Goal: Transaction & Acquisition: Purchase product/service

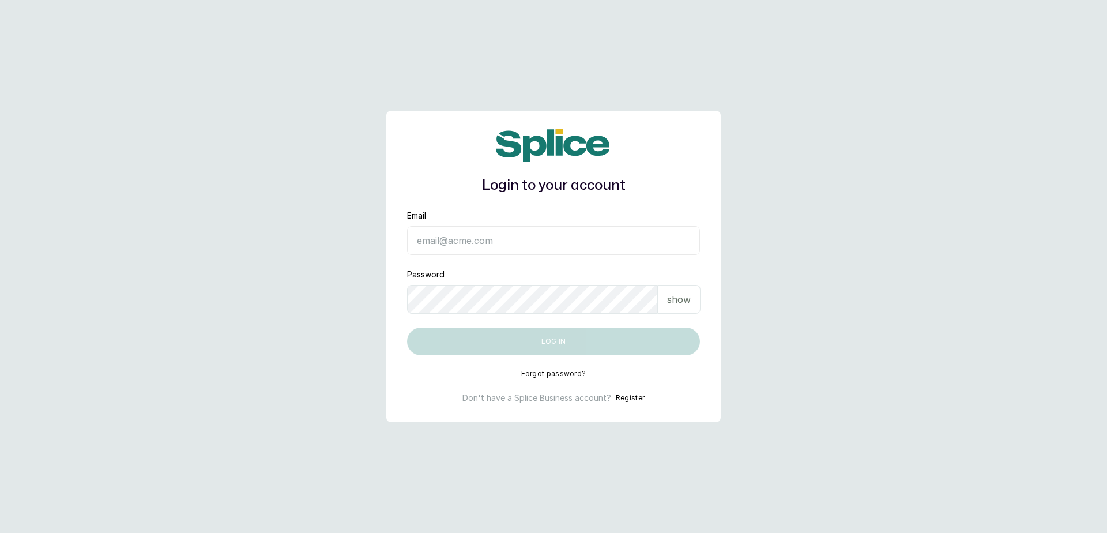
type input "[EMAIL_ADDRESS][DOMAIN_NAME]"
click at [297, 135] on main "Login to your account Email blessap002@gmail.com Password show Log in Forgot pa…" at bounding box center [553, 266] width 1107 height 533
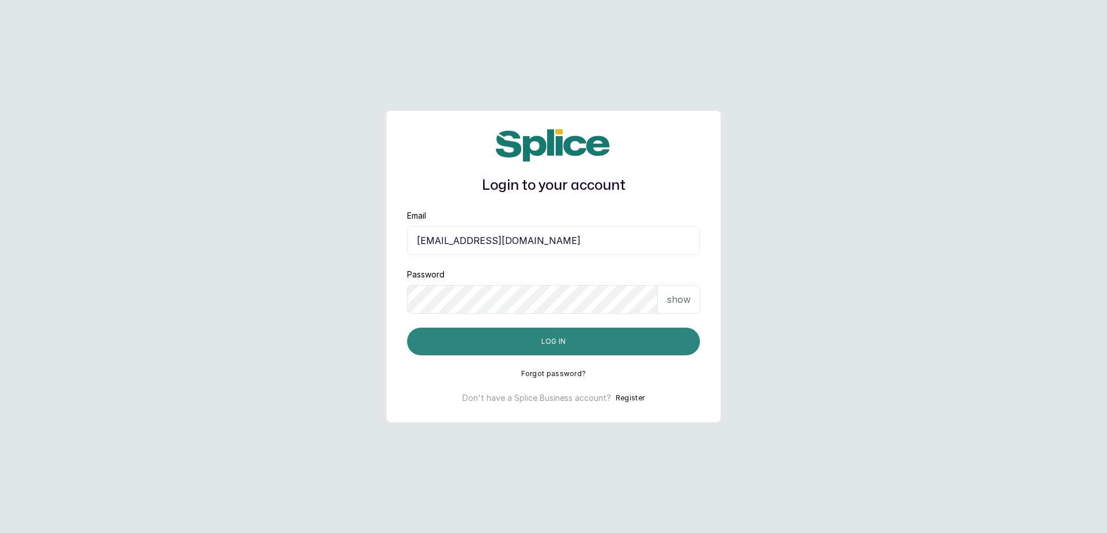
click at [588, 346] on button "Log in" at bounding box center [553, 341] width 293 height 28
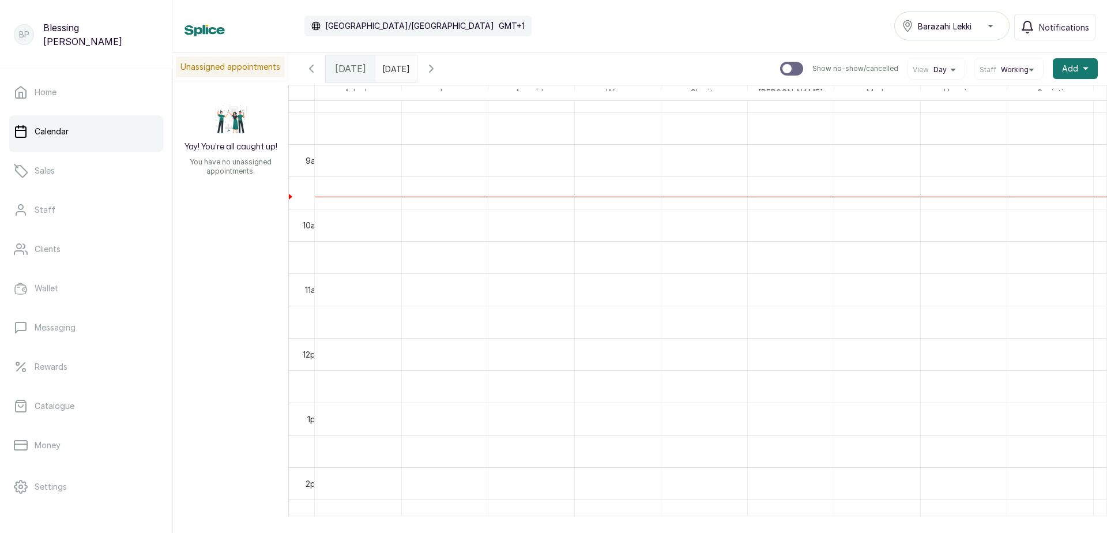
scroll to position [503, 0]
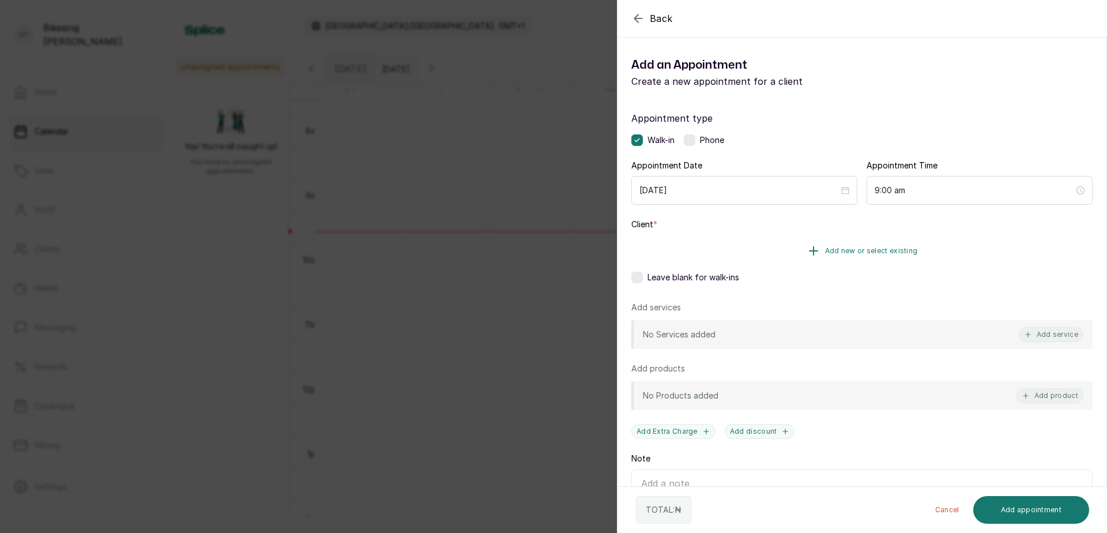
click at [881, 252] on span "Add new or select existing" at bounding box center [871, 250] width 93 height 9
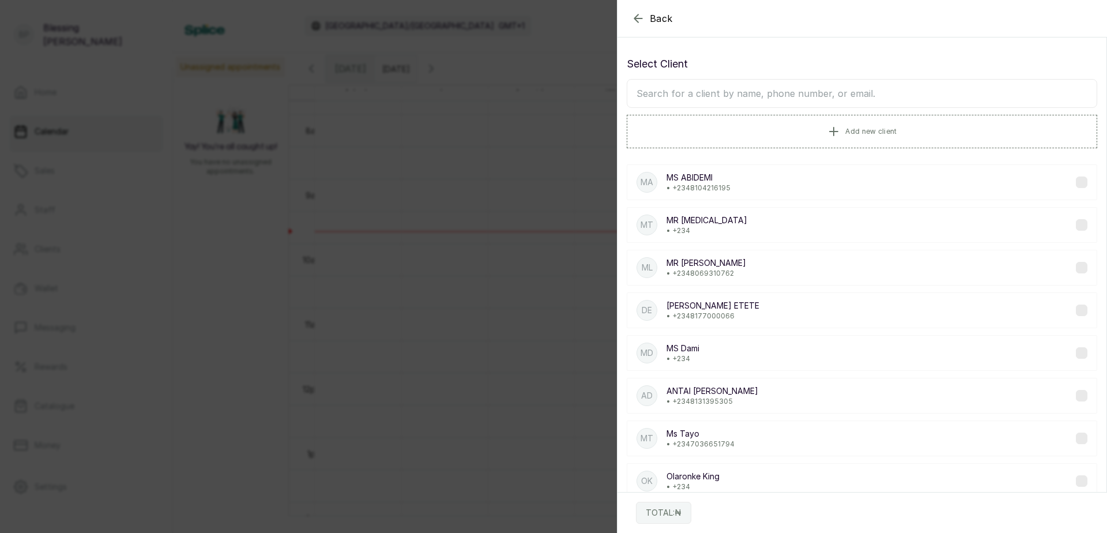
click at [657, 87] on input "text" at bounding box center [862, 93] width 470 height 29
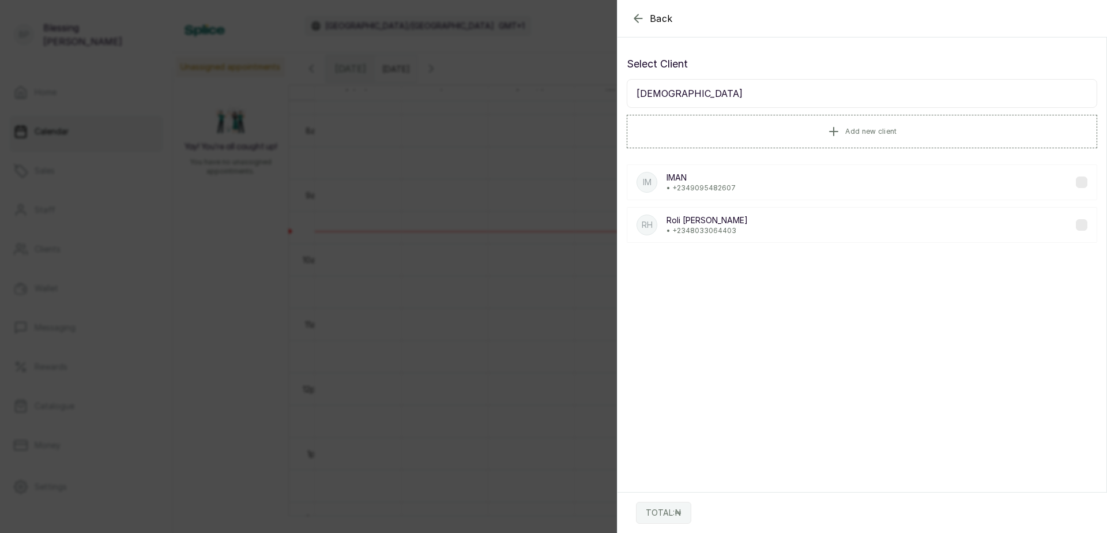
type input "iman"
click at [765, 190] on div "IM IMAN • +234 9095482607" at bounding box center [862, 182] width 470 height 36
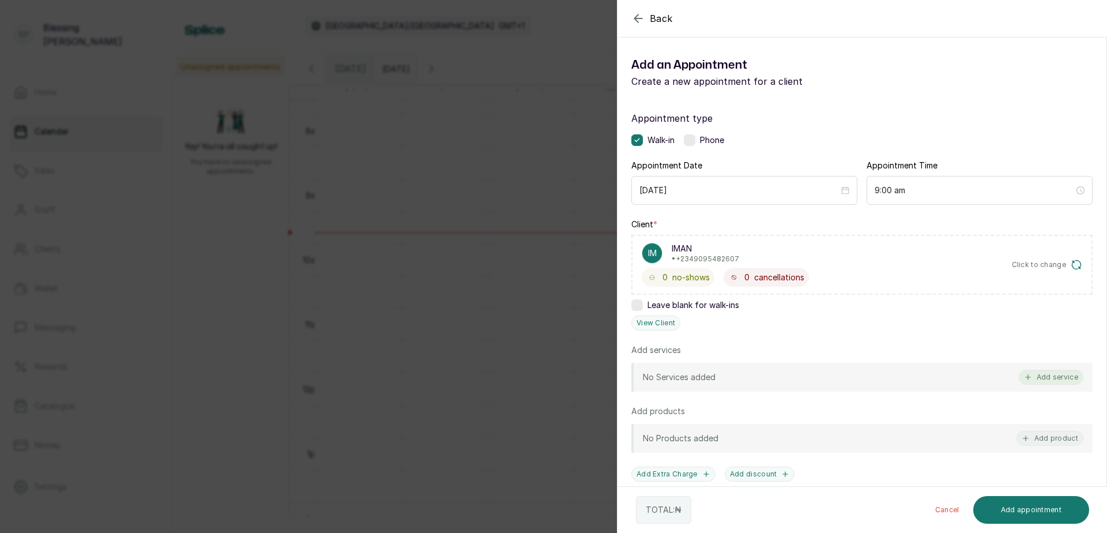
click at [1053, 377] on button "Add service" at bounding box center [1050, 376] width 65 height 15
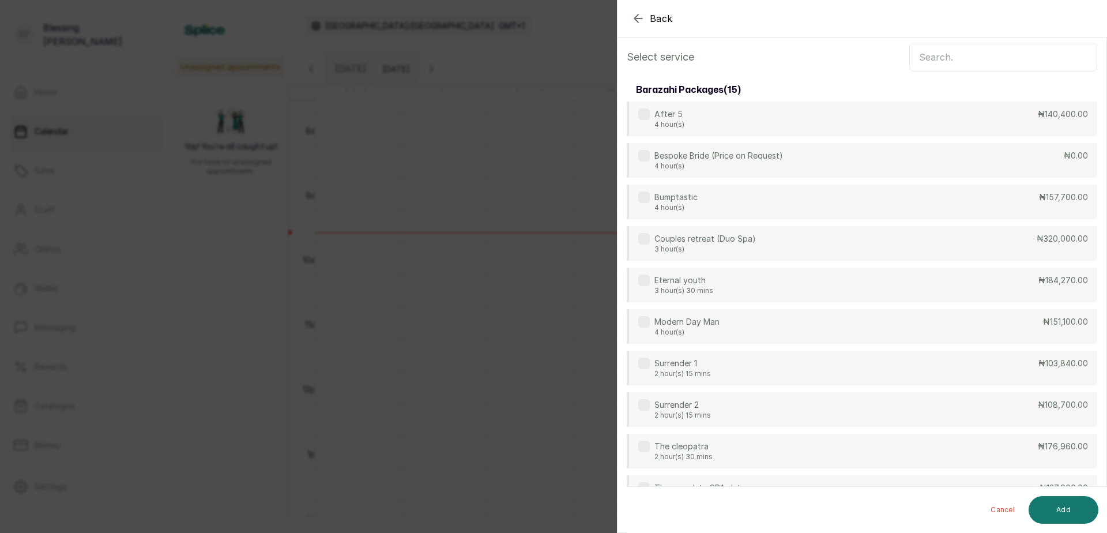
scroll to position [0, 0]
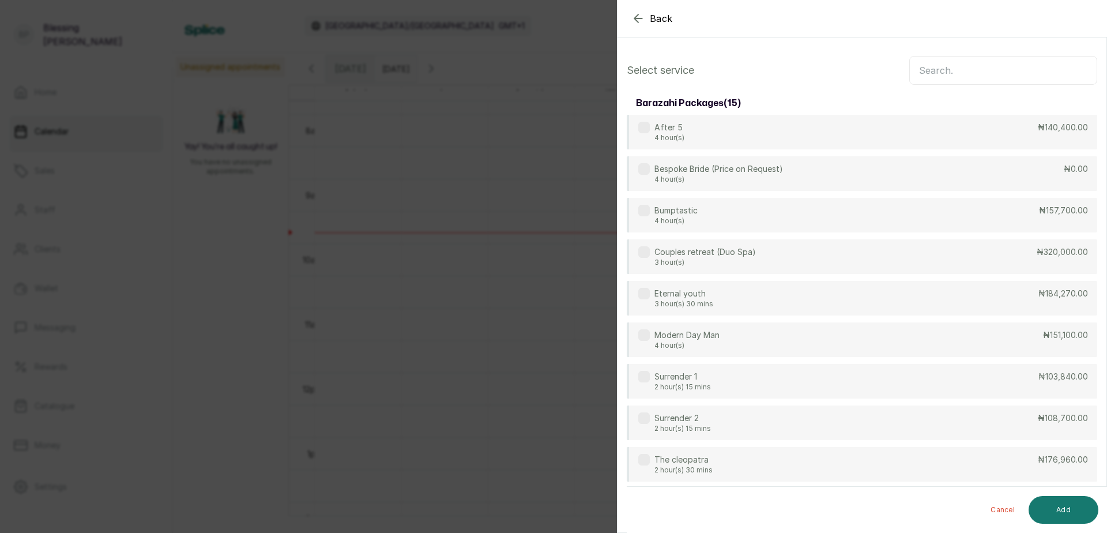
click at [931, 44] on section "Back Add Appointment Select service barazahi packages ( 15 ) After 5 4 hour(s) …" at bounding box center [862, 266] width 490 height 533
click at [935, 62] on input "text" at bounding box center [1003, 70] width 188 height 29
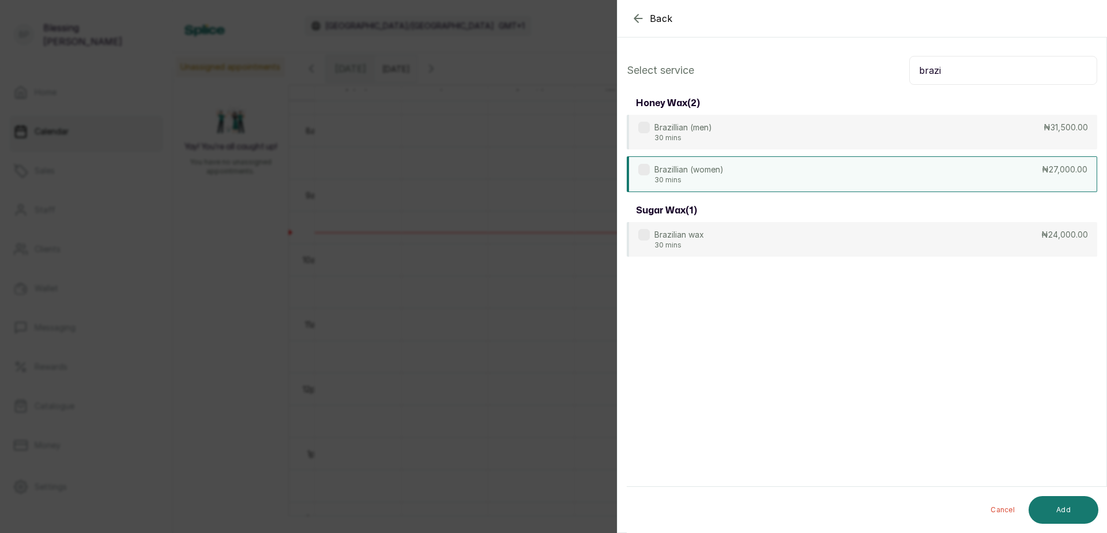
type input "brazi"
click at [952, 175] on div "Brazillian (women) 30 mins ₦27,000.00" at bounding box center [862, 174] width 470 height 36
click at [1048, 499] on button "Add" at bounding box center [1063, 510] width 70 height 28
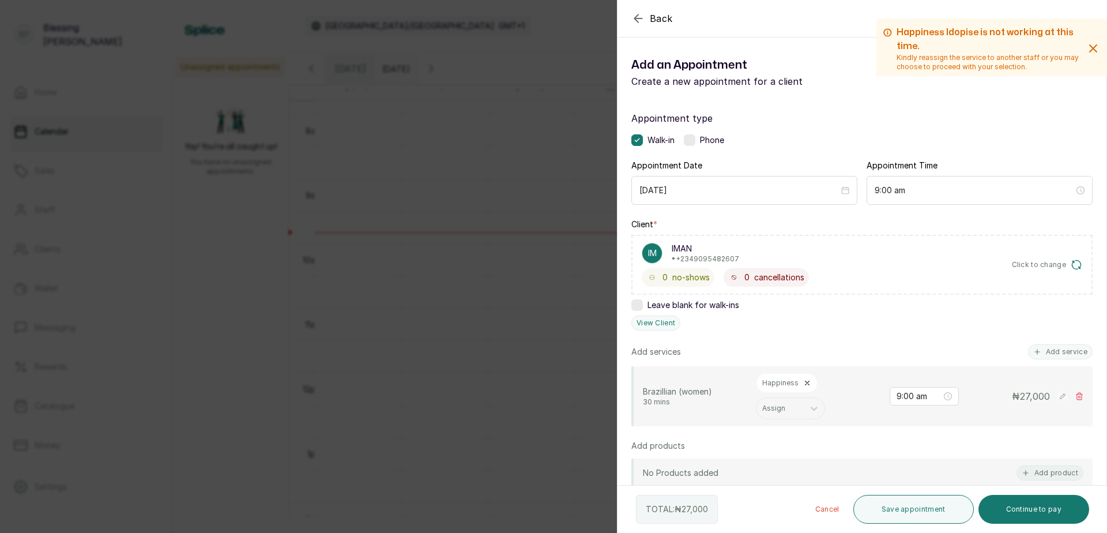
click at [805, 382] on icon at bounding box center [807, 383] width 4 height 4
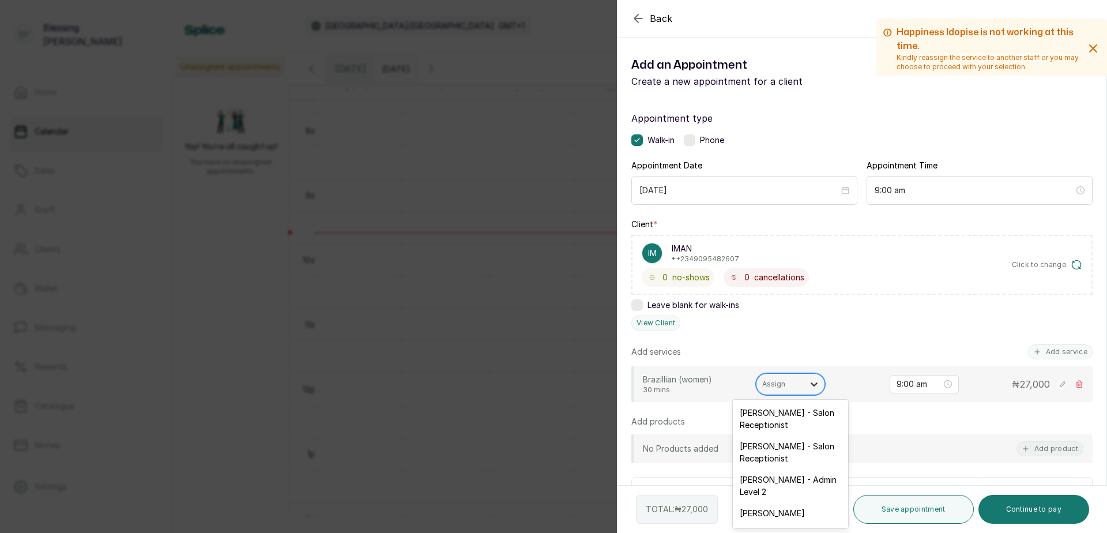
click at [818, 387] on icon at bounding box center [814, 384] width 12 height 12
type input "sey"
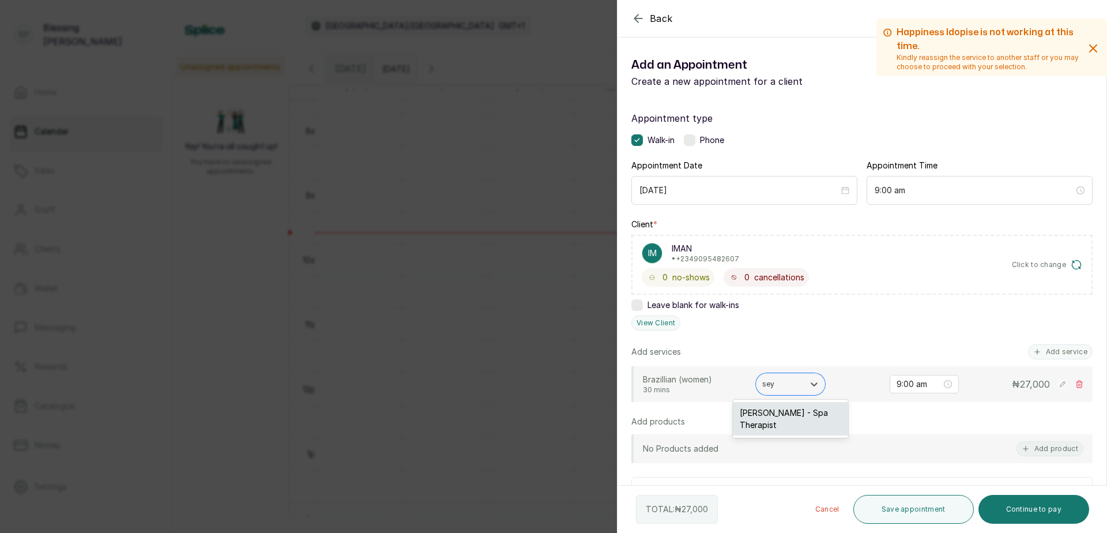
click at [812, 412] on div "Oluwaseyi Uzor - Spa Therapist" at bounding box center [790, 418] width 115 height 33
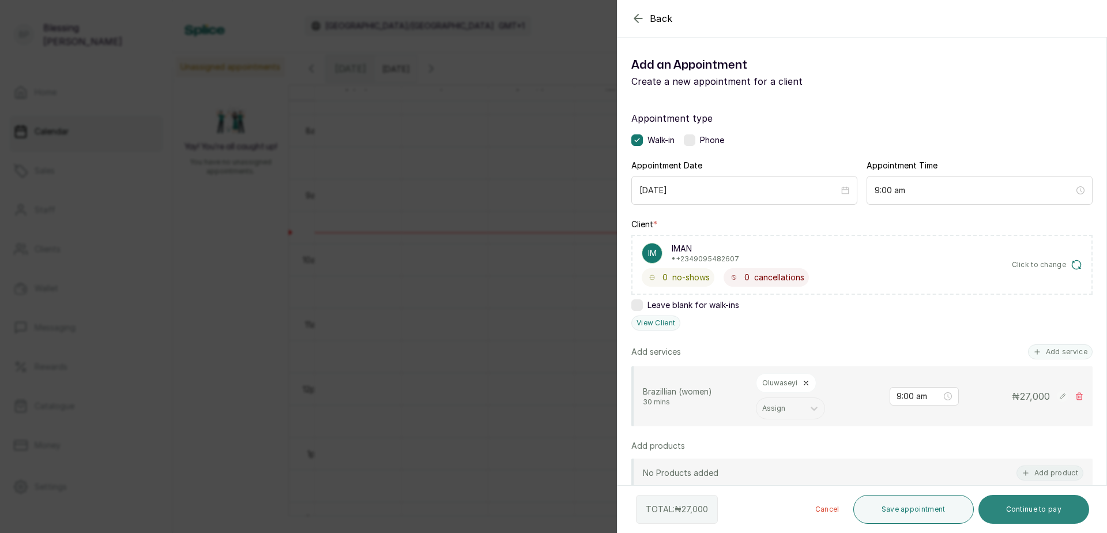
click at [1052, 515] on button "Continue to pay" at bounding box center [1033, 509] width 111 height 29
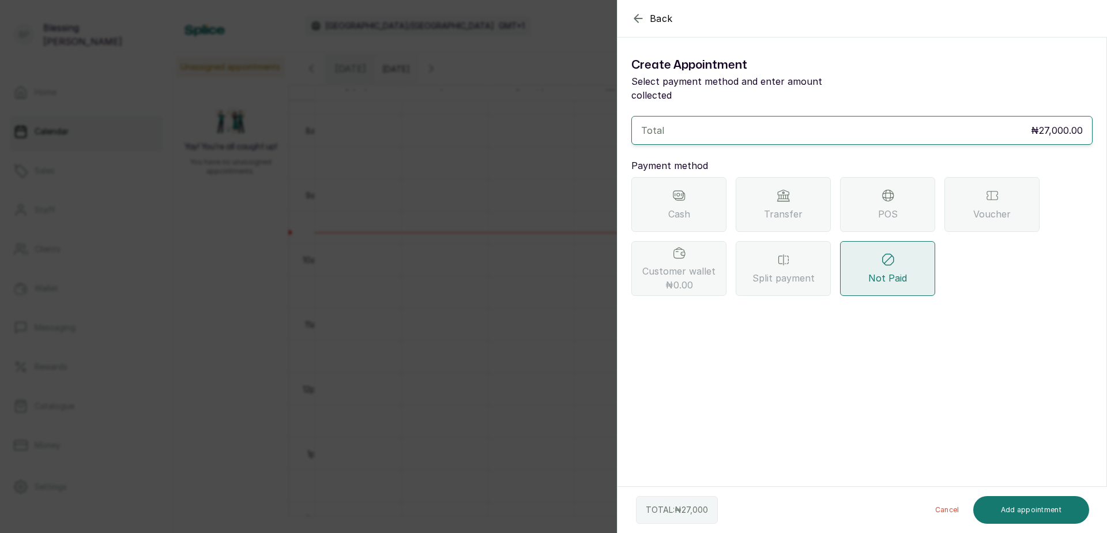
click at [900, 188] on div "POS" at bounding box center [887, 204] width 95 height 55
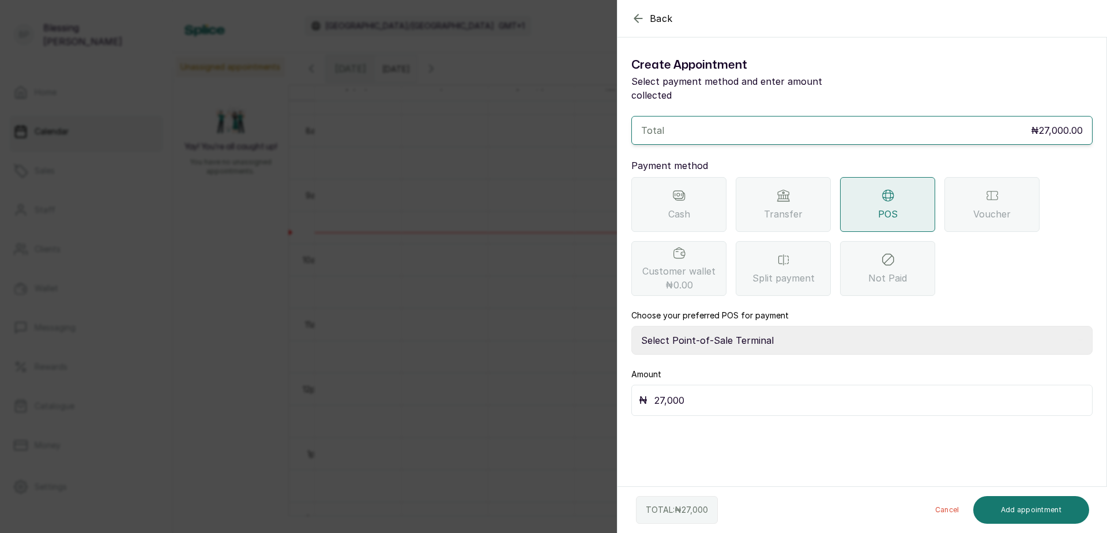
click at [715, 326] on select "Select Point-of-Sale Terminal Paystack POS Paystack-Titan Access POS Access Ban…" at bounding box center [861, 340] width 461 height 29
select select "167b6f8a-d5d1-4786-a93b-04c747e16f1a"
click at [631, 326] on select "Select Point-of-Sale Terminal Paystack POS Paystack-Titan Access POS Access Ban…" at bounding box center [861, 340] width 461 height 29
click at [1046, 504] on button "Add appointment" at bounding box center [1031, 510] width 116 height 28
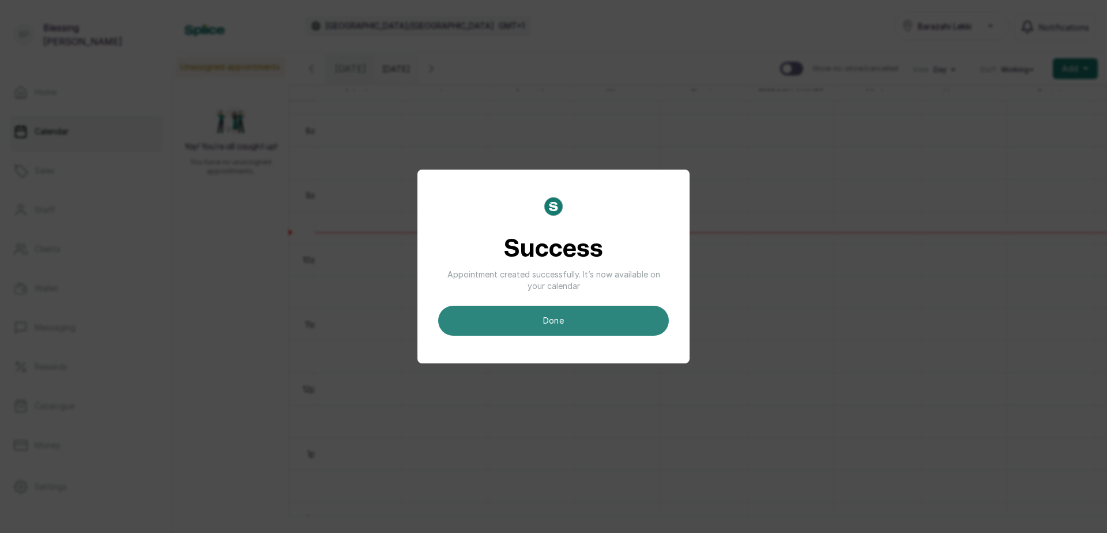
click at [568, 322] on button "done" at bounding box center [553, 320] width 231 height 30
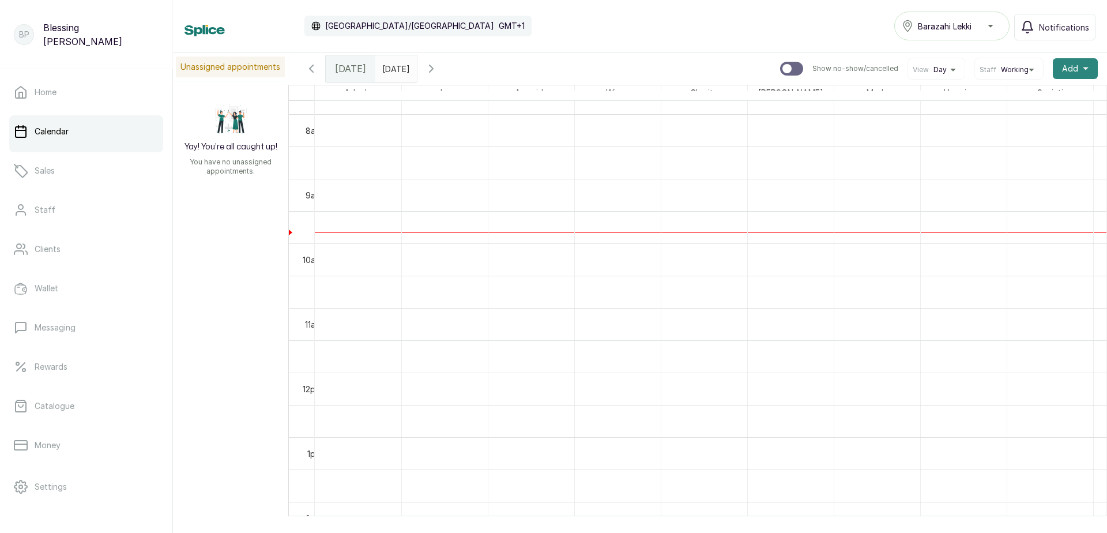
click at [1072, 62] on button "Add +" at bounding box center [1074, 68] width 45 height 21
click at [1012, 122] on span "New Sale" at bounding box center [1033, 123] width 111 height 14
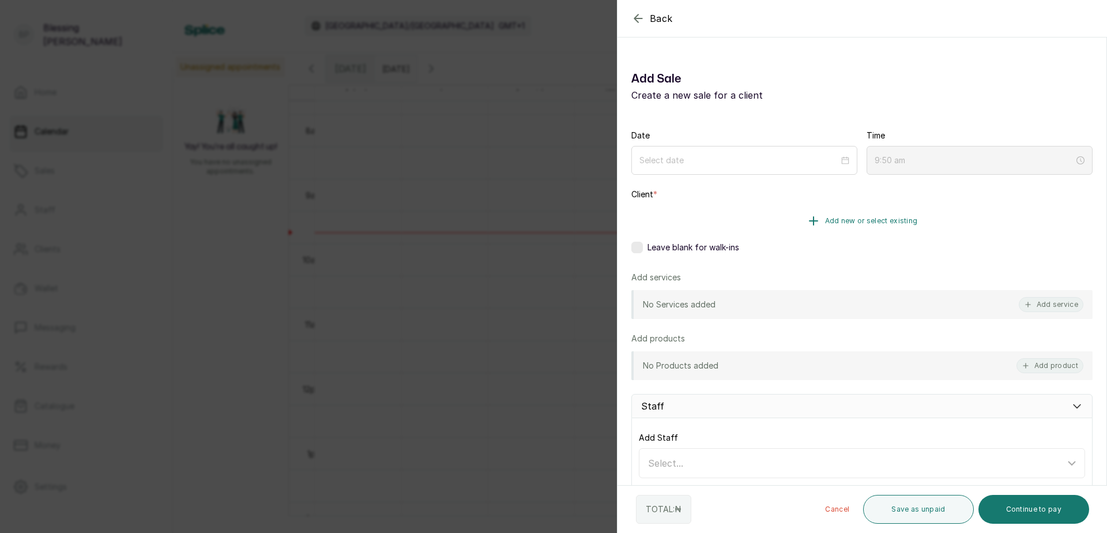
click at [870, 221] on span "Add new or select existing" at bounding box center [871, 220] width 93 height 9
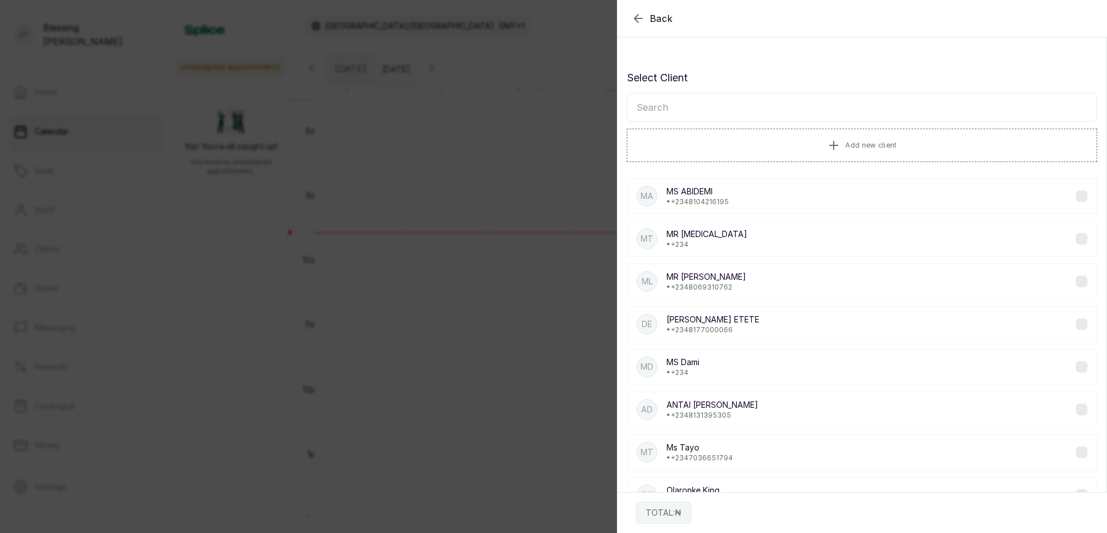
click at [767, 109] on input "text" at bounding box center [862, 107] width 470 height 29
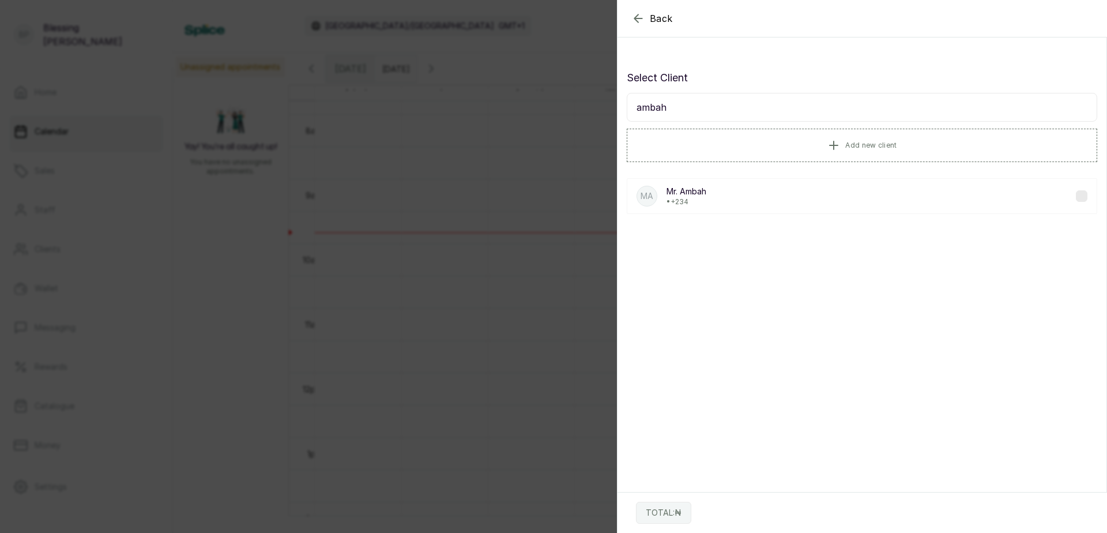
drag, startPoint x: 637, startPoint y: 108, endPoint x: 716, endPoint y: 120, distance: 79.4
click at [716, 120] on input "ambah" at bounding box center [862, 107] width 470 height 29
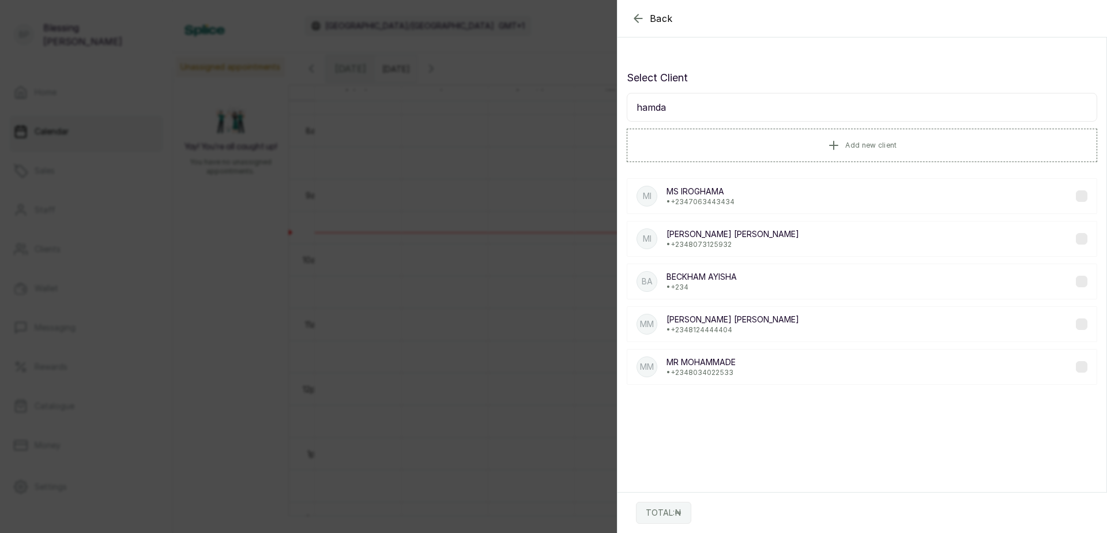
type input "hamdah"
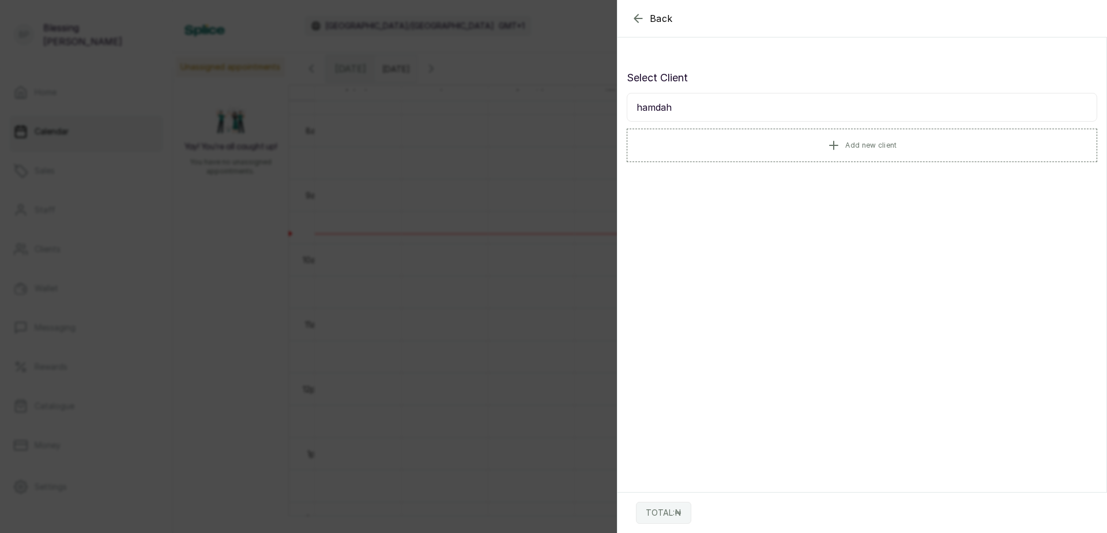
drag, startPoint x: 632, startPoint y: 105, endPoint x: 687, endPoint y: 115, distance: 56.2
click at [687, 115] on input "hamdah" at bounding box center [862, 107] width 470 height 29
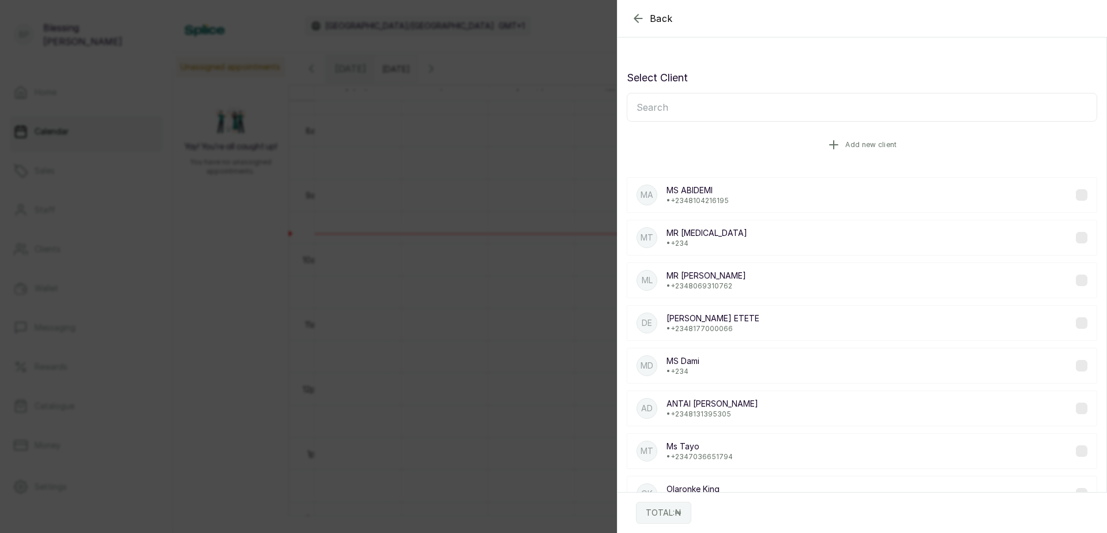
click at [839, 143] on button "Add new client" at bounding box center [862, 145] width 470 height 32
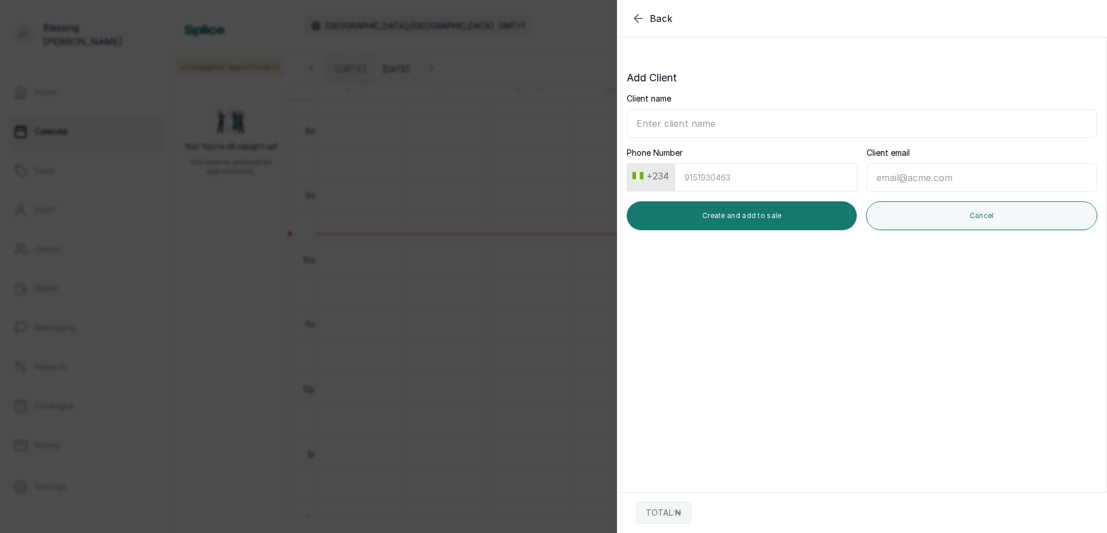
click at [669, 116] on input "Client name" at bounding box center [862, 123] width 470 height 29
paste input "hamdah"
click at [640, 125] on input "hamdah" at bounding box center [862, 123] width 470 height 29
click at [722, 126] on input "Hamdah" at bounding box center [862, 123] width 470 height 29
type input "Hamdah Ambah"
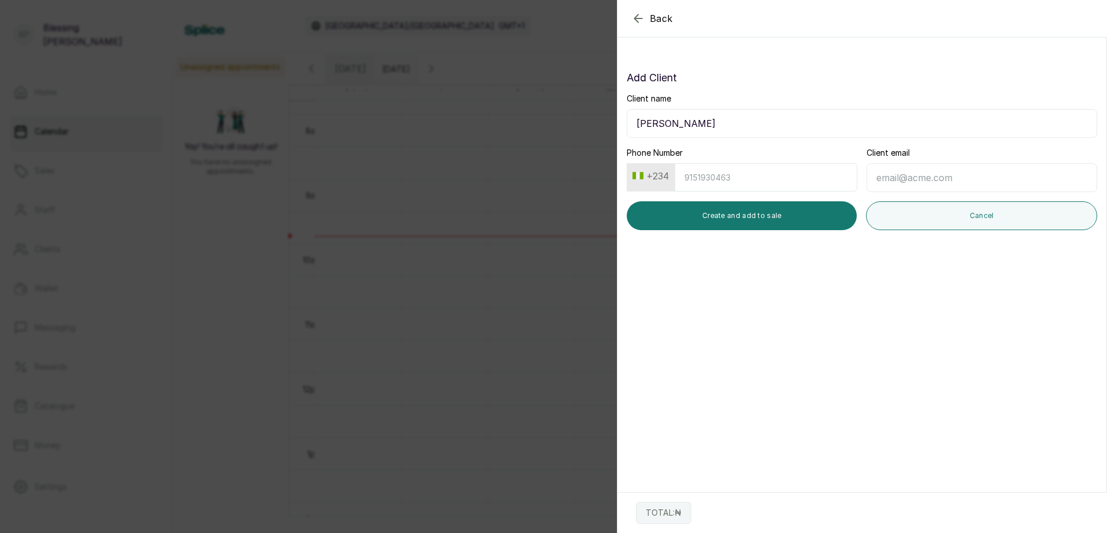
click at [773, 164] on input "Phone Number" at bounding box center [765, 177] width 183 height 28
type input "8036002260"
click at [756, 218] on button "Create and add to sale" at bounding box center [742, 215] width 230 height 29
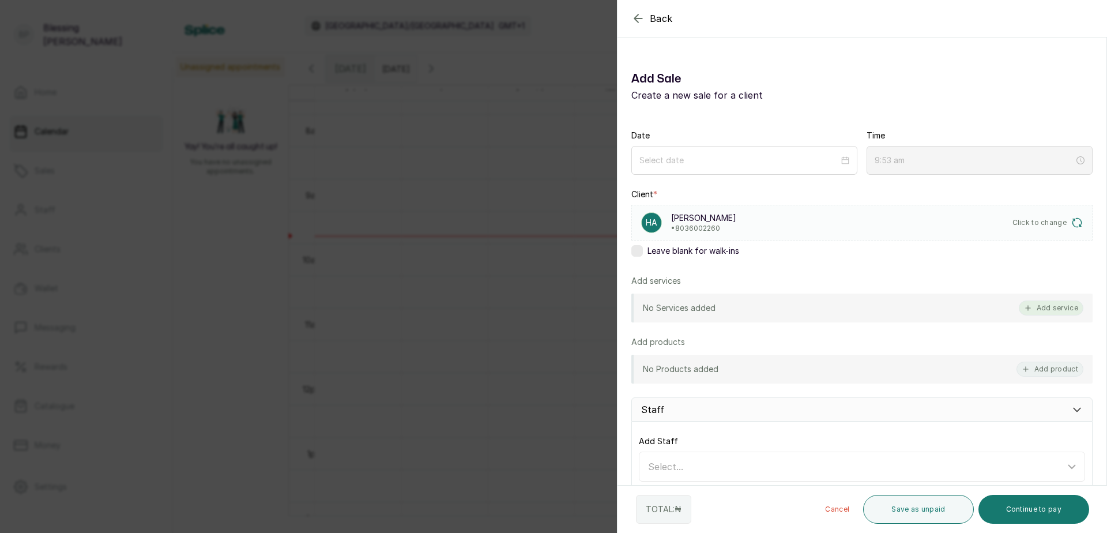
click at [1045, 310] on button "Add service" at bounding box center [1050, 307] width 65 height 15
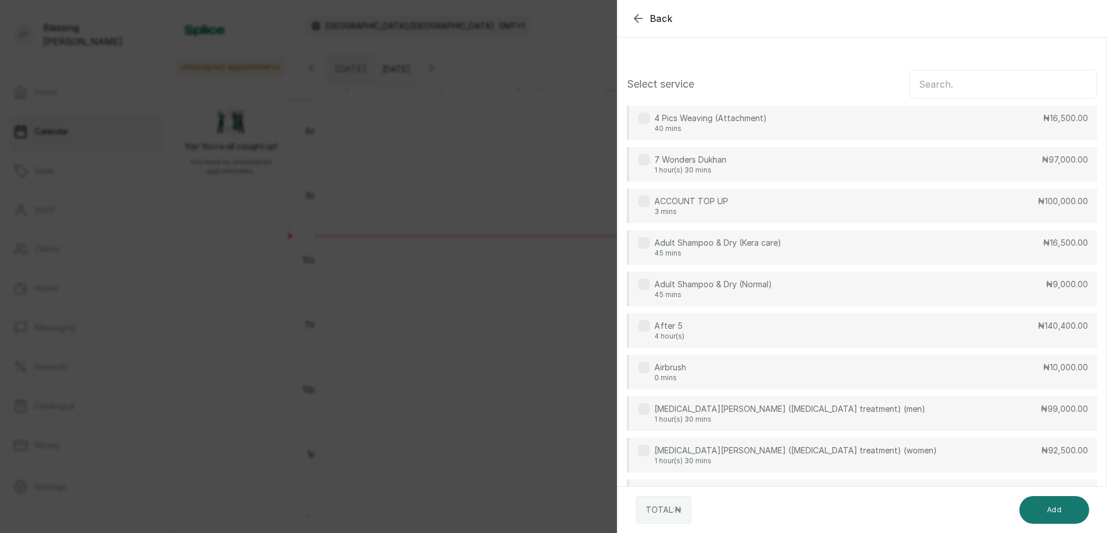
click at [991, 79] on input "text" at bounding box center [1003, 84] width 188 height 29
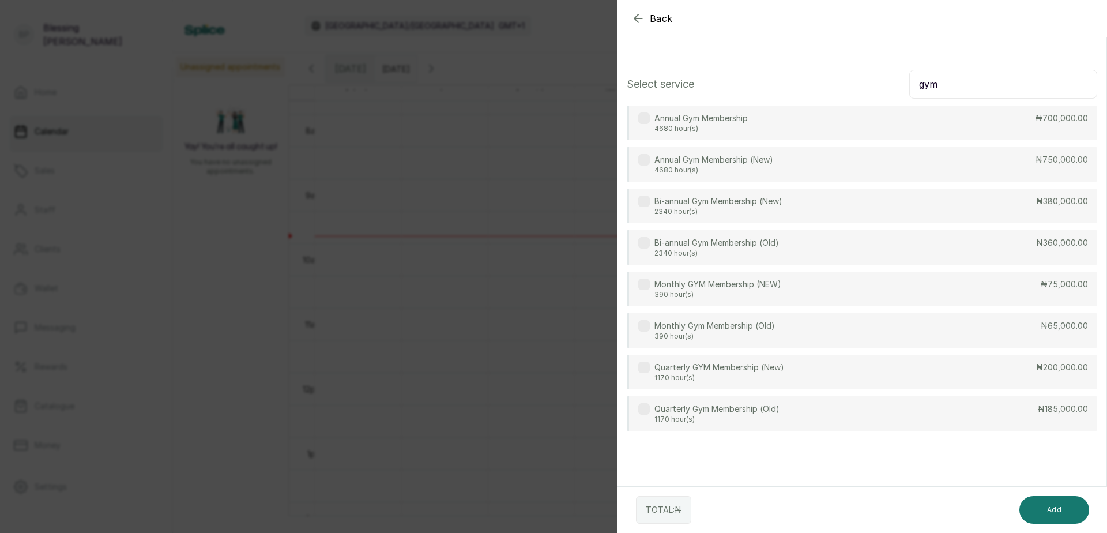
type input "gym"
click at [1010, 323] on div "Monthly Gym Membership (Old) 390 hour(s) ₦65,000.00" at bounding box center [862, 330] width 470 height 35
click at [1031, 504] on button "Add" at bounding box center [1054, 510] width 70 height 28
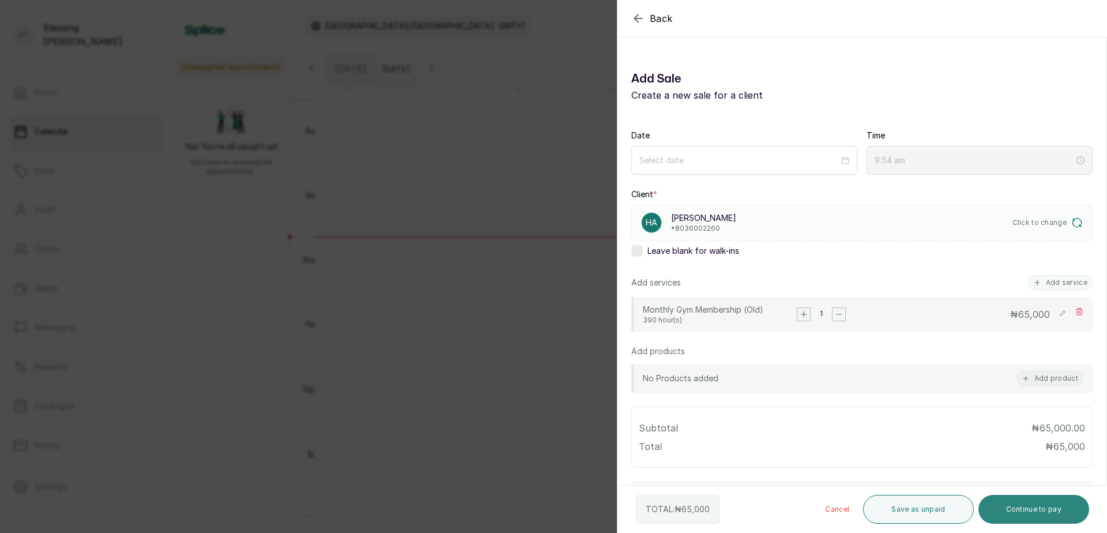
click at [1028, 506] on button "Continue to pay" at bounding box center [1033, 509] width 111 height 29
click at [844, 164] on div at bounding box center [744, 160] width 210 height 13
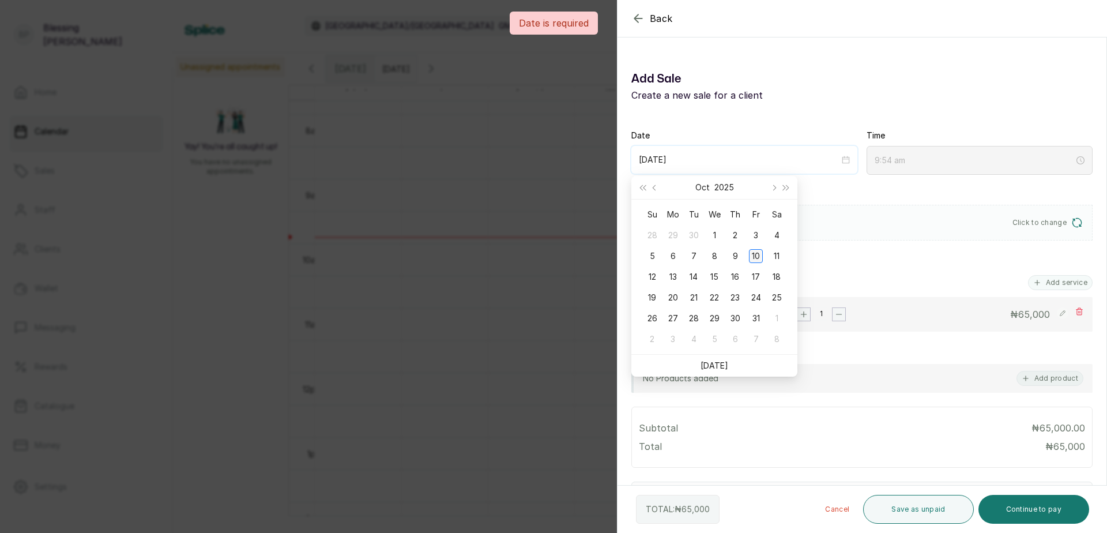
type input "2025/10/10"
click at [760, 256] on div "10" at bounding box center [756, 256] width 14 height 14
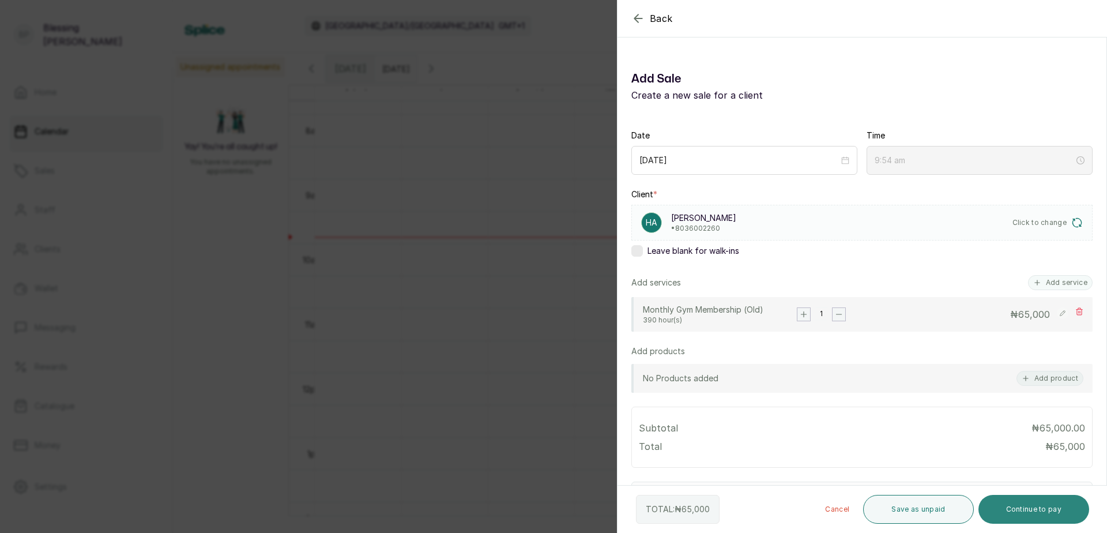
click at [1016, 503] on button "Continue to pay" at bounding box center [1033, 509] width 111 height 29
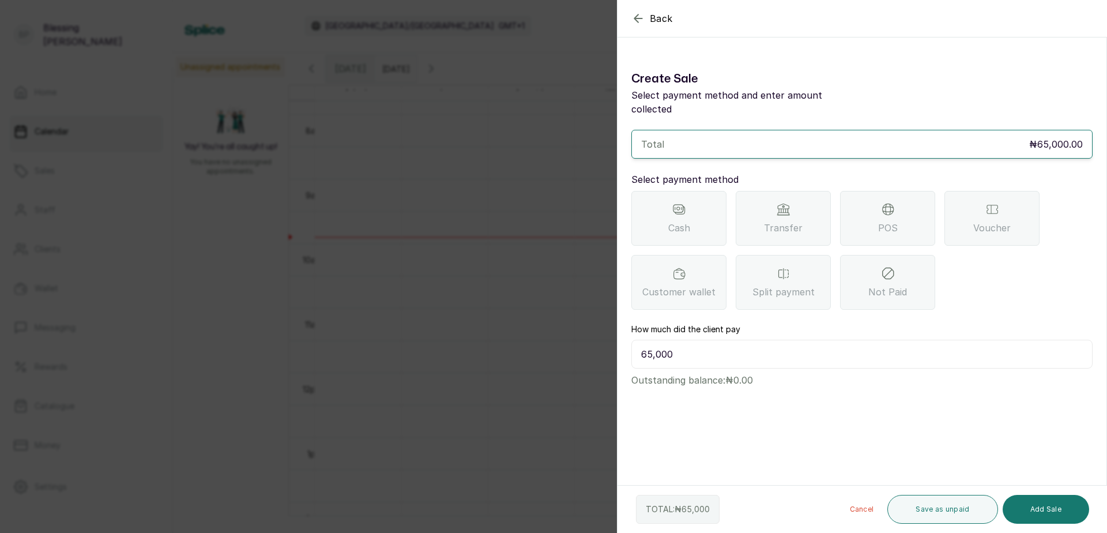
click at [867, 208] on div "POS" at bounding box center [887, 218] width 95 height 55
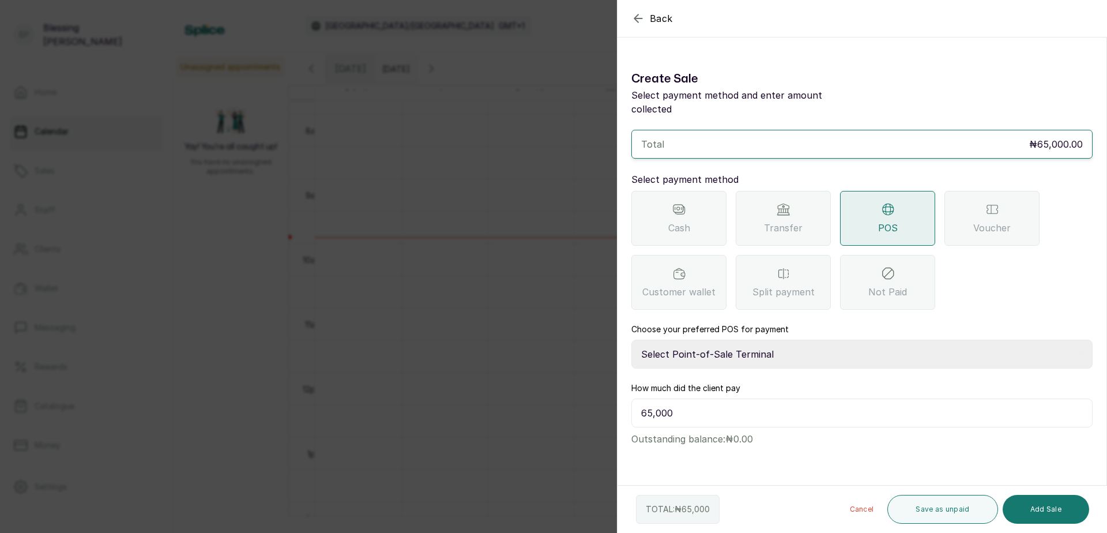
click at [740, 382] on div "How much did the client pay 65,000" at bounding box center [861, 404] width 461 height 45
click at [790, 339] on select "Select Point-of-Sale Terminal Paystack POS Paystack-Titan Access POS Access Ban…" at bounding box center [861, 353] width 461 height 29
select select "167b6f8a-d5d1-4786-a93b-04c747e16f1a"
click at [631, 339] on select "Select Point-of-Sale Terminal Paystack POS Paystack-Titan Access POS Access Ban…" at bounding box center [861, 353] width 461 height 29
click at [1038, 511] on button "Add Sale" at bounding box center [1045, 509] width 86 height 29
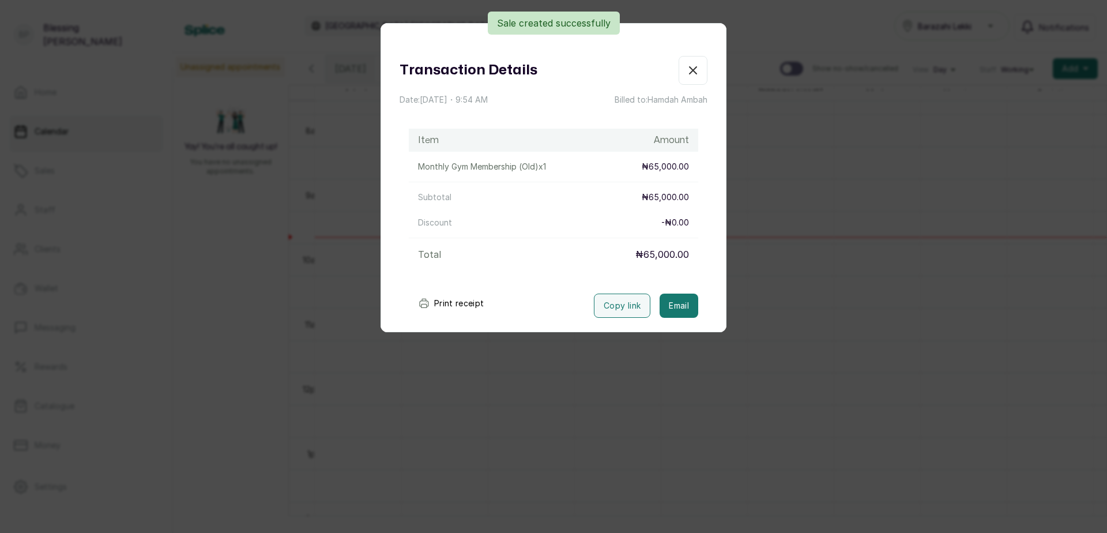
click at [463, 303] on button "Print receipt" at bounding box center [451, 303] width 85 height 23
click at [686, 70] on icon "button" at bounding box center [693, 70] width 14 height 14
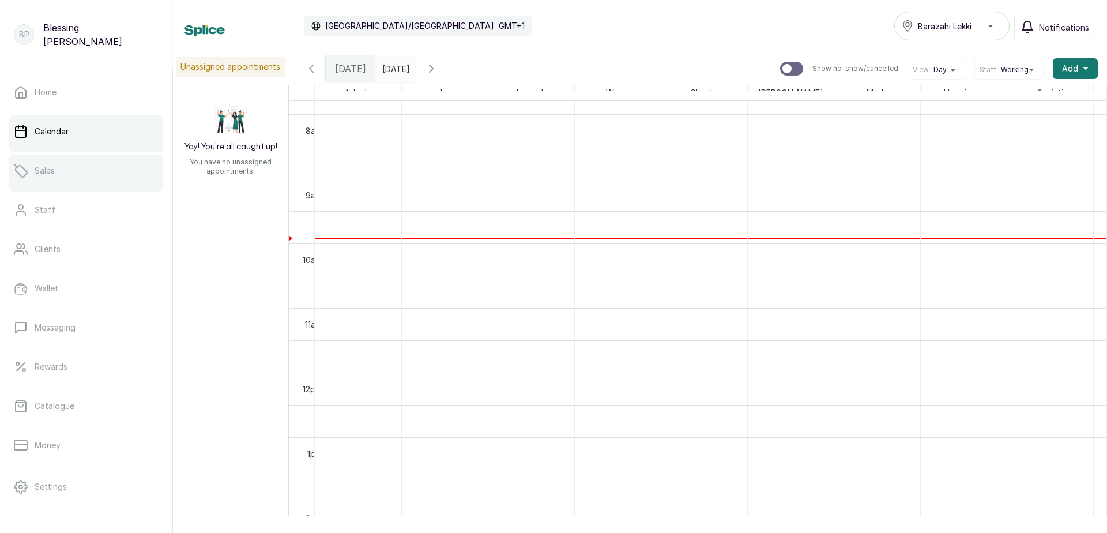
click at [98, 178] on link "Sales" at bounding box center [86, 170] width 154 height 32
